Goal: Answer question/provide support: Share knowledge or assist other users

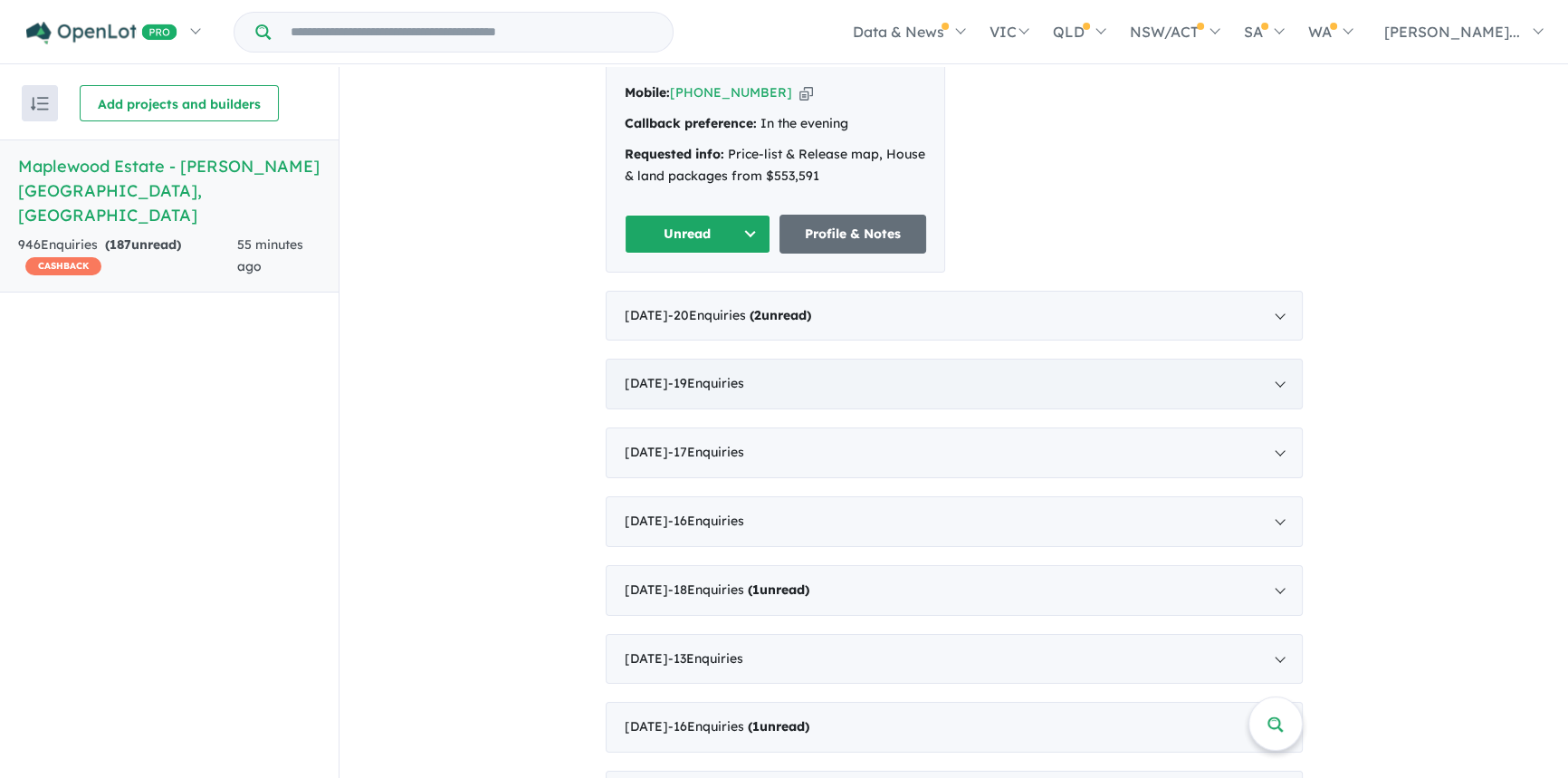
scroll to position [466, 0]
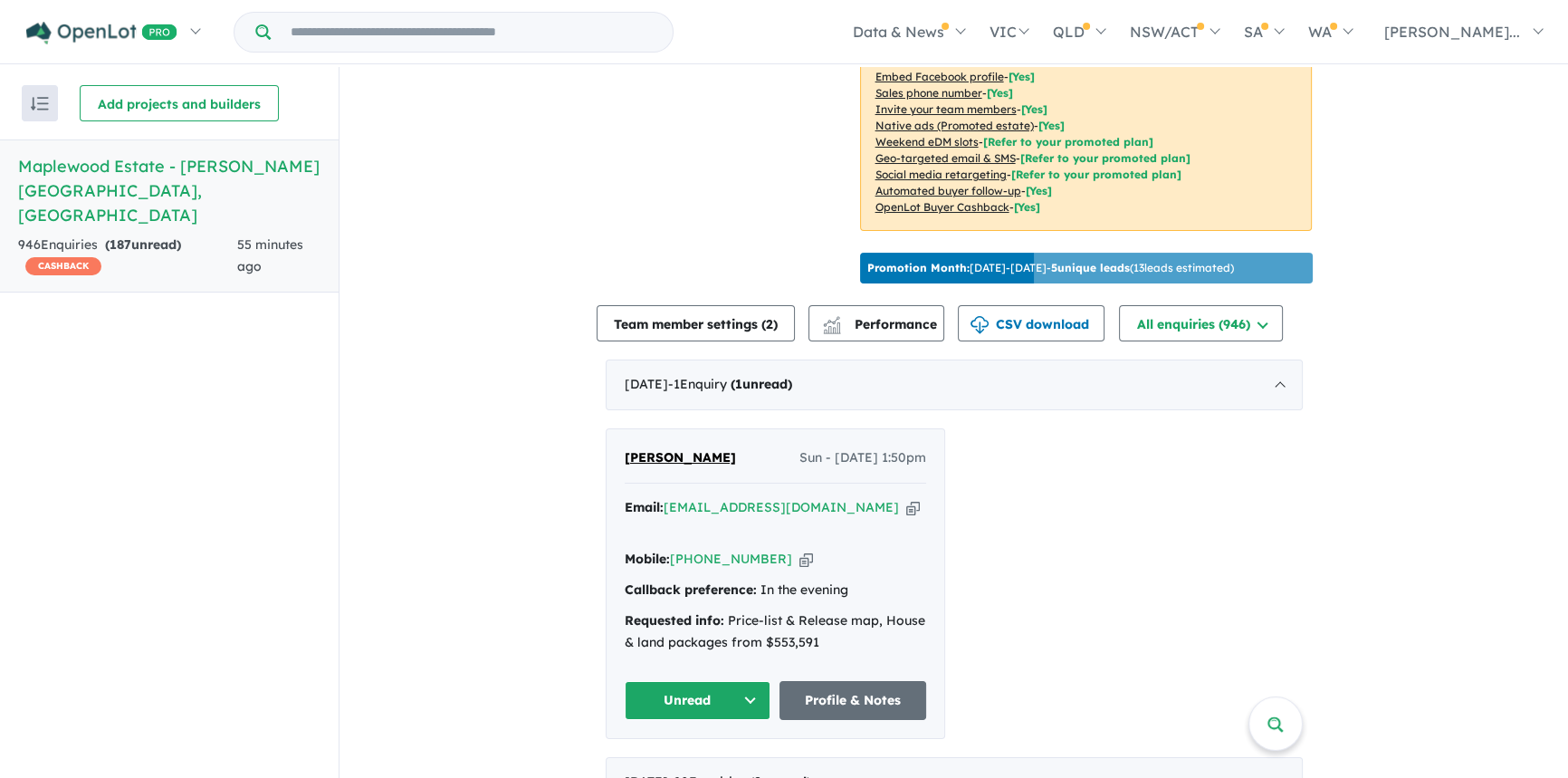
click at [719, 687] on button "Unread" at bounding box center [697, 700] width 147 height 39
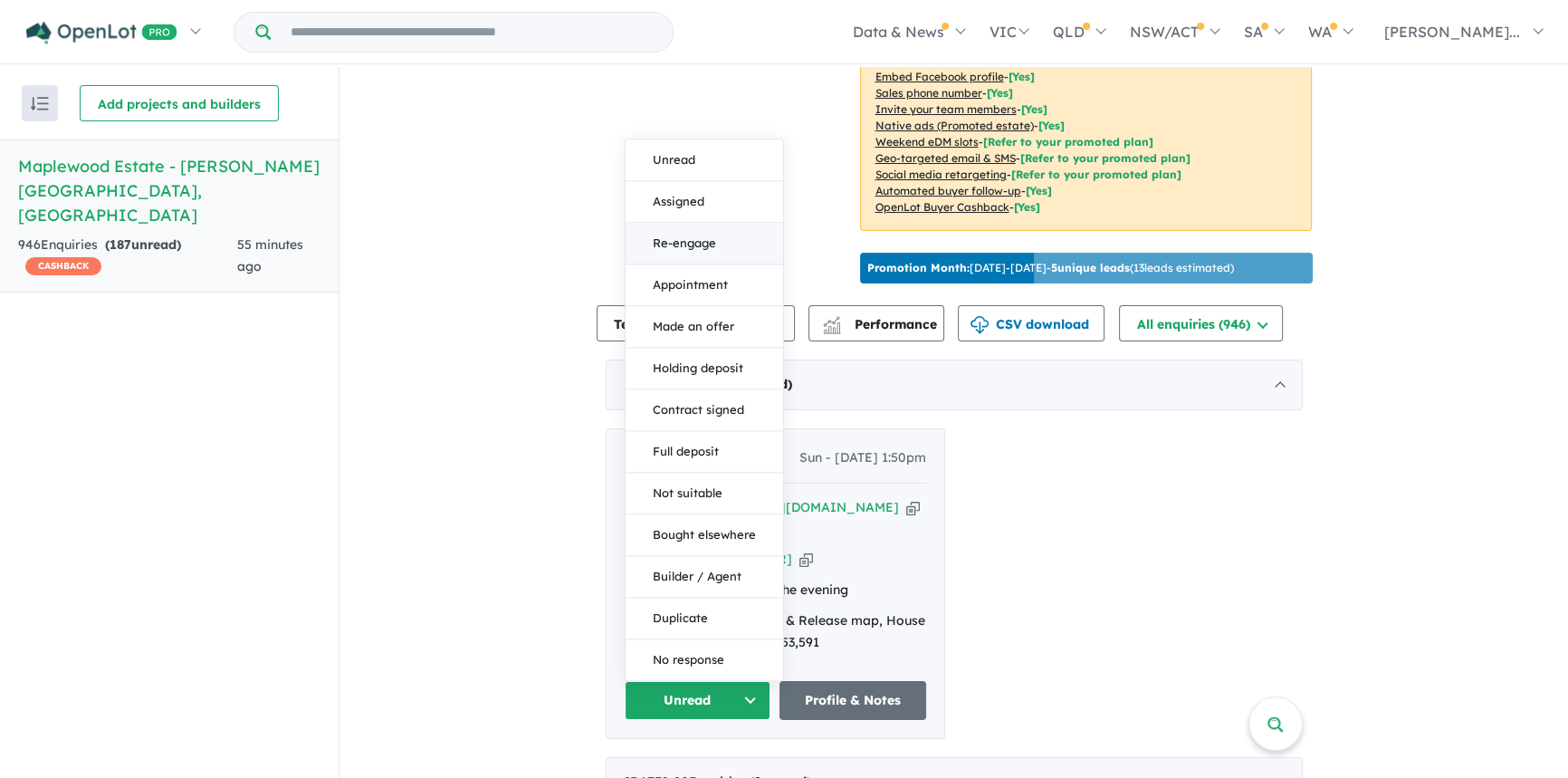
click at [679, 237] on button "Re-engage" at bounding box center [704, 244] width 158 height 42
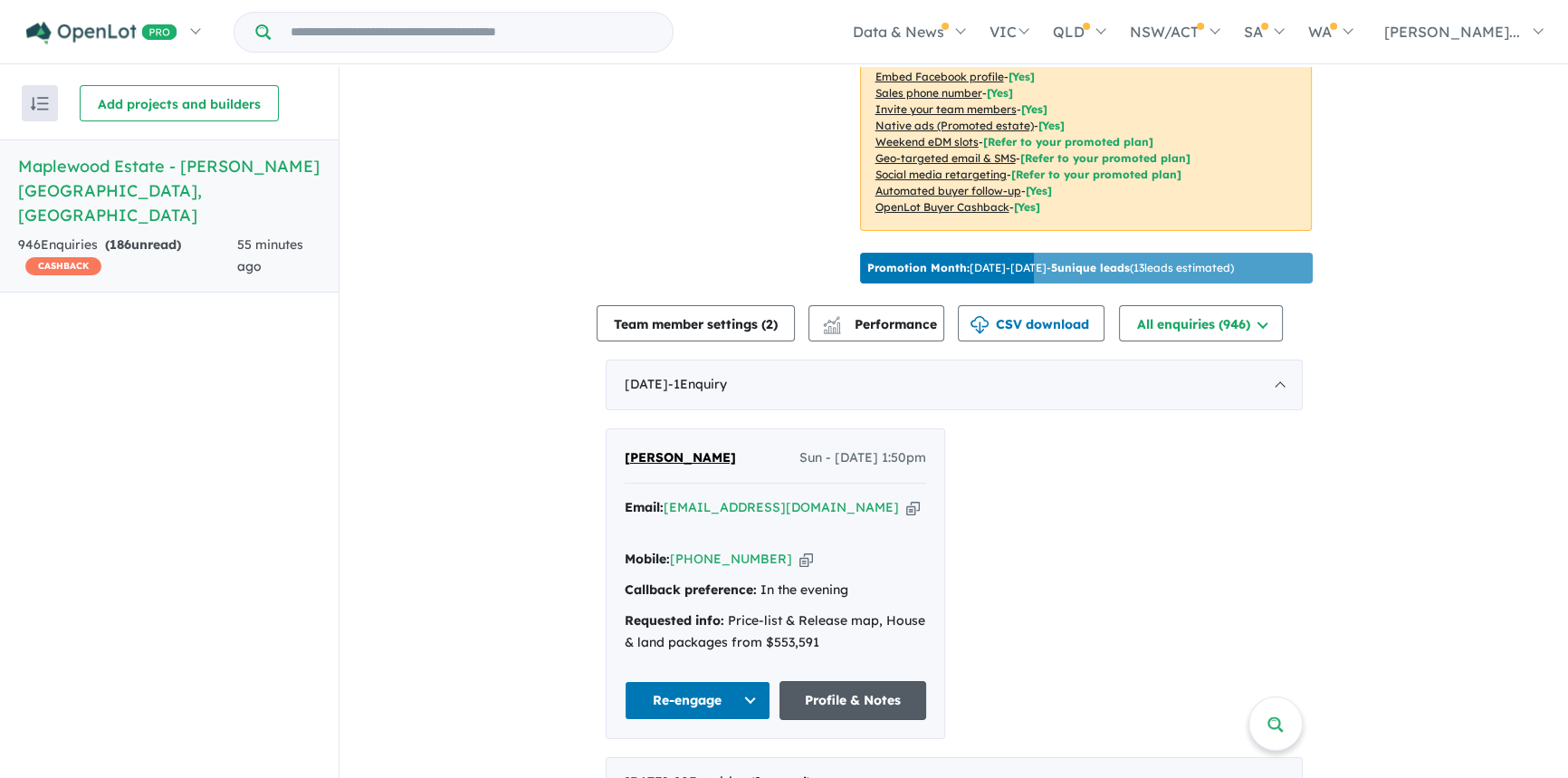
click at [816, 694] on link "Profile & Notes" at bounding box center [852, 700] width 147 height 39
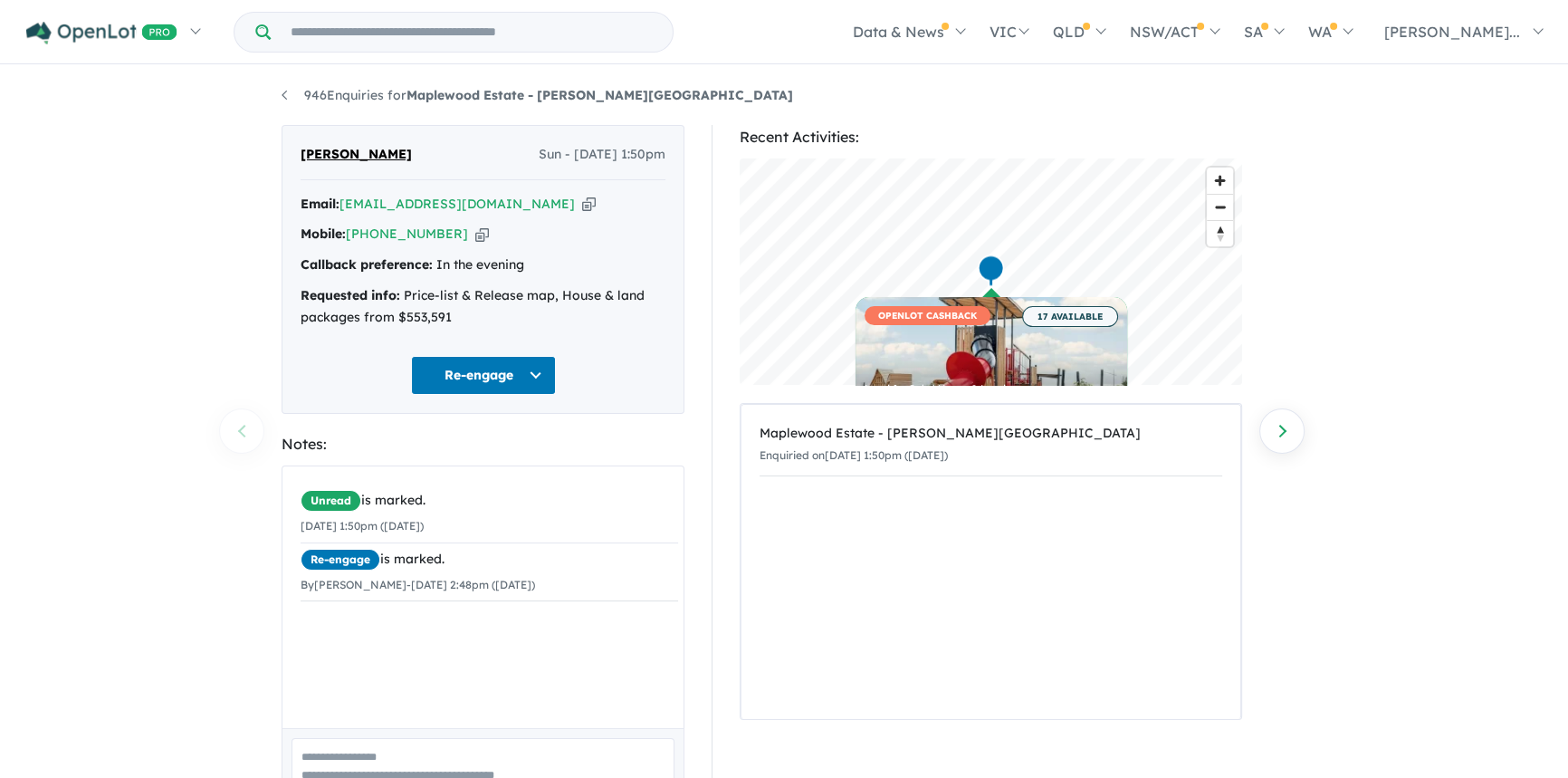
click at [583, 205] on icon "button" at bounding box center [589, 203] width 14 height 19
